Goal: Find specific page/section: Find specific page/section

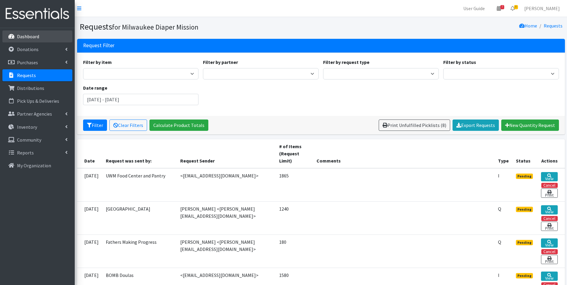
click at [33, 38] on p "Dashboard" at bounding box center [28, 36] width 22 height 6
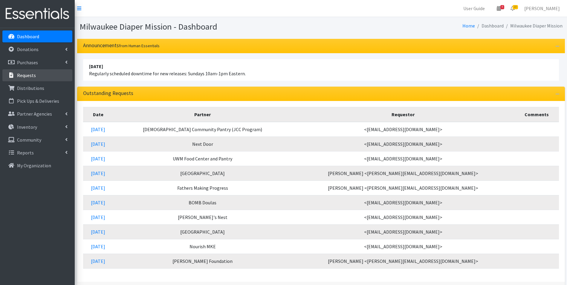
click at [23, 75] on p "Requests" at bounding box center [26, 75] width 19 height 6
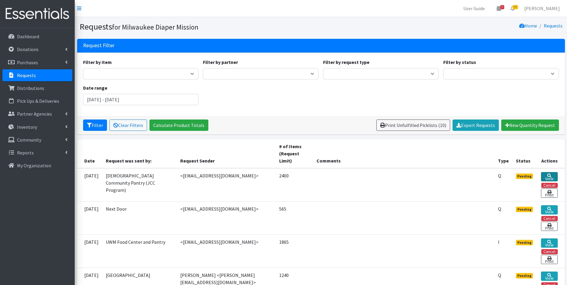
click at [547, 175] on icon at bounding box center [549, 176] width 4 height 4
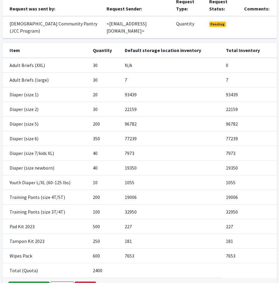
scroll to position [90, 0]
